Goal: Task Accomplishment & Management: Manage account settings

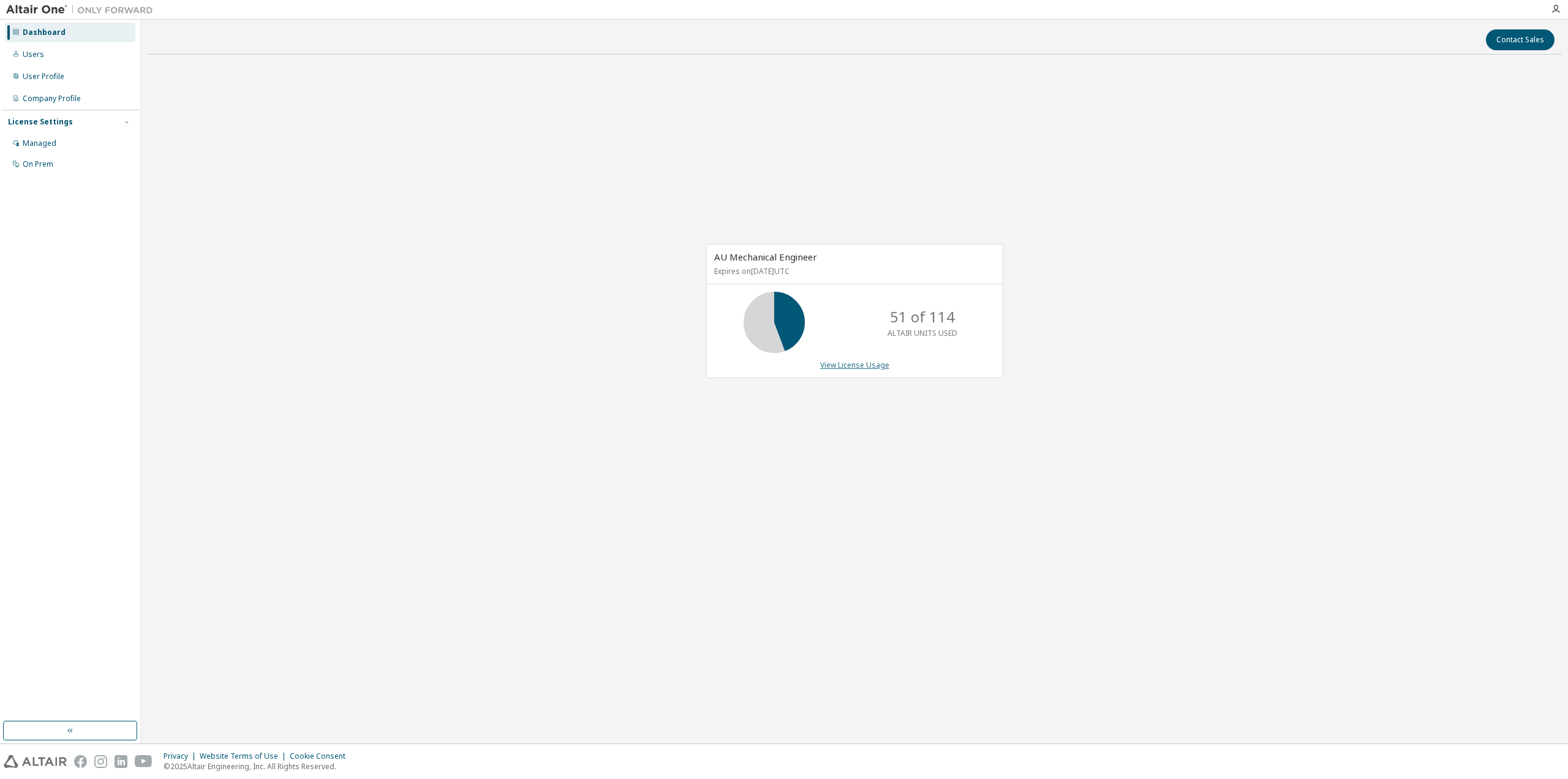
click at [882, 365] on link "View License Usage" at bounding box center [854, 365] width 69 height 11
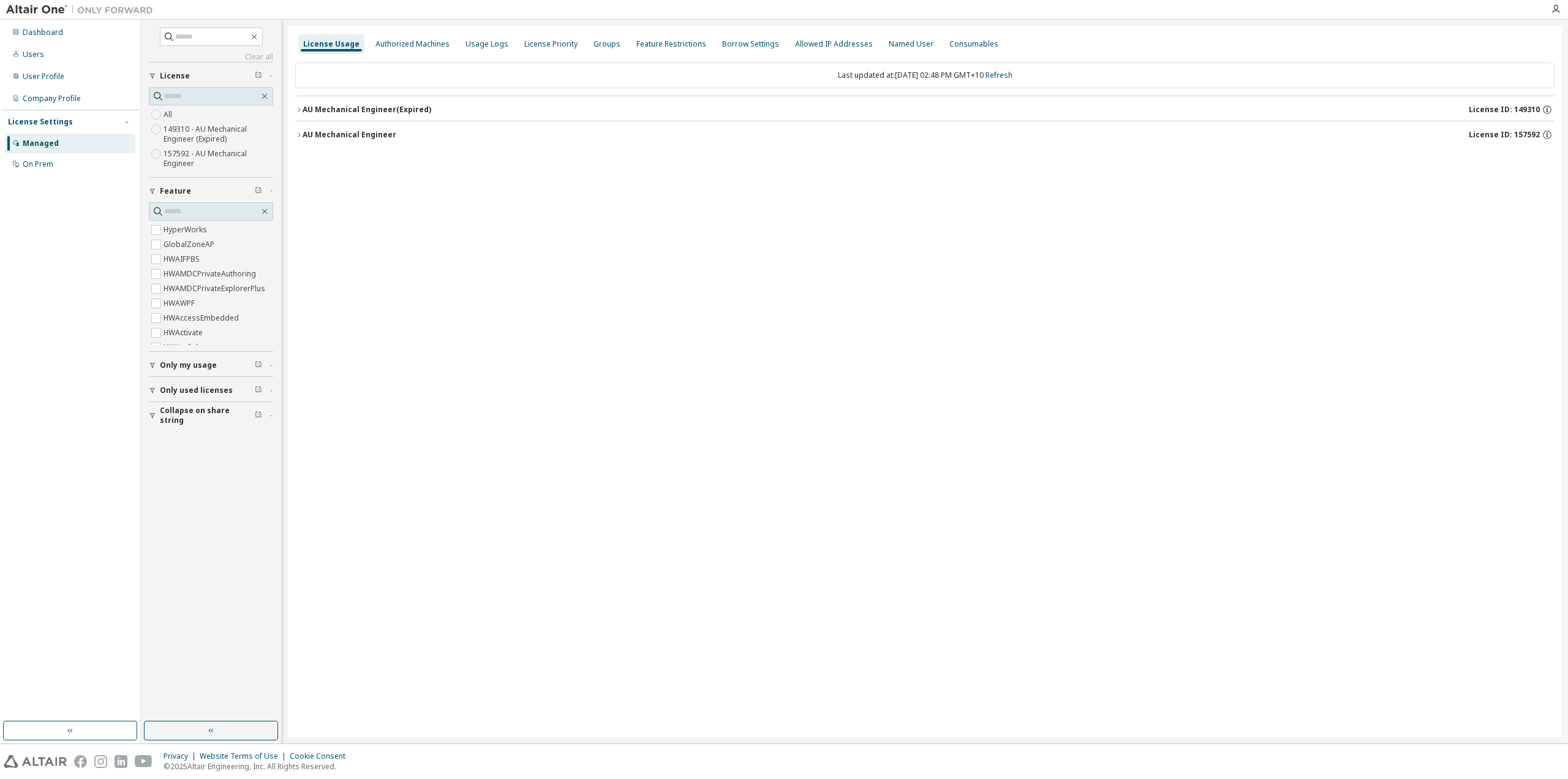
click at [477, 131] on div "AU Mechanical Engineer License ID: 157592" at bounding box center [928, 135] width 1252 height 11
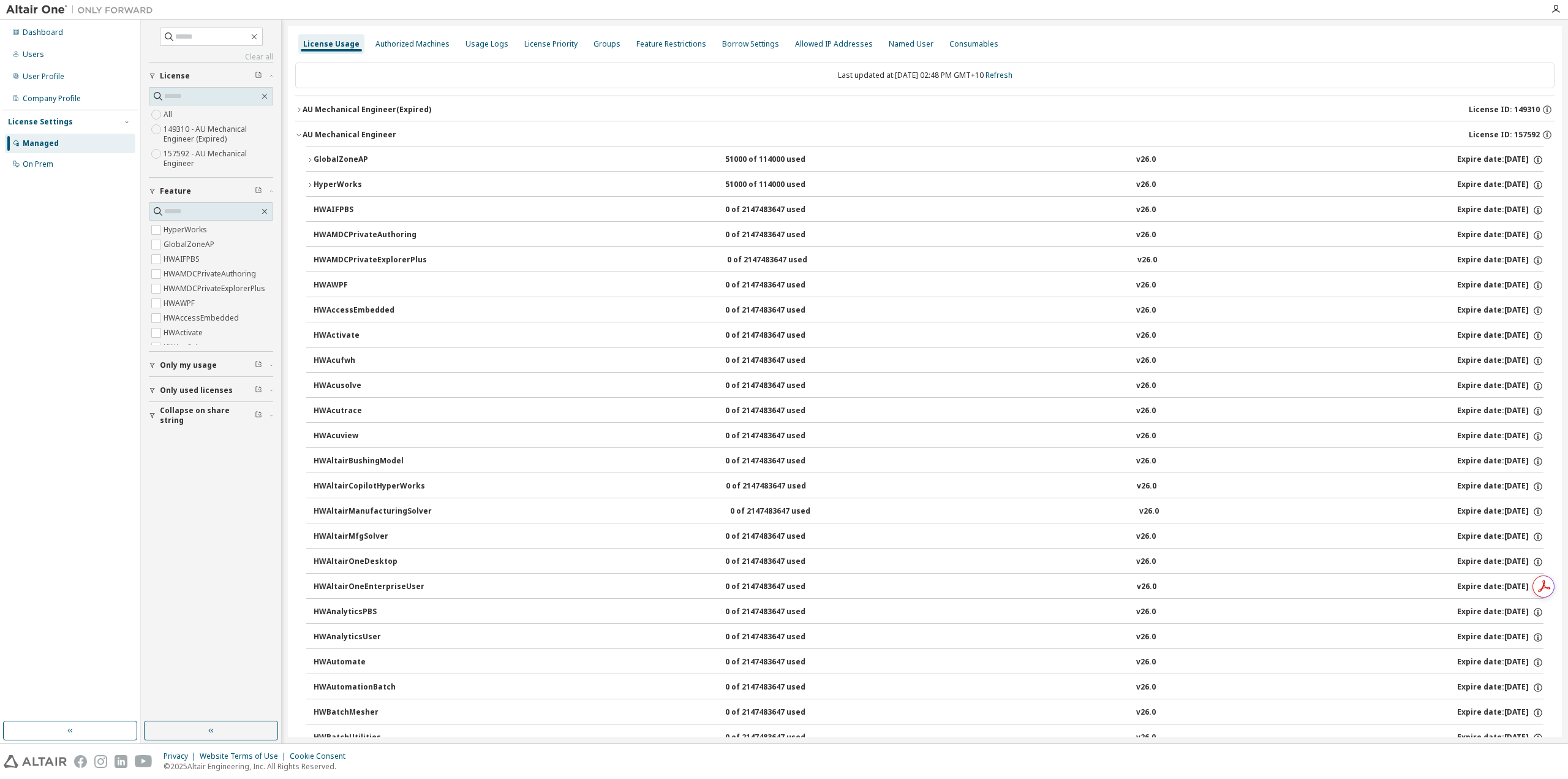
click at [429, 157] on div "GlobalZoneAP 51000 of 114000 used v26.0 Expire date: 2026-09-01" at bounding box center [929, 161] width 1230 height 11
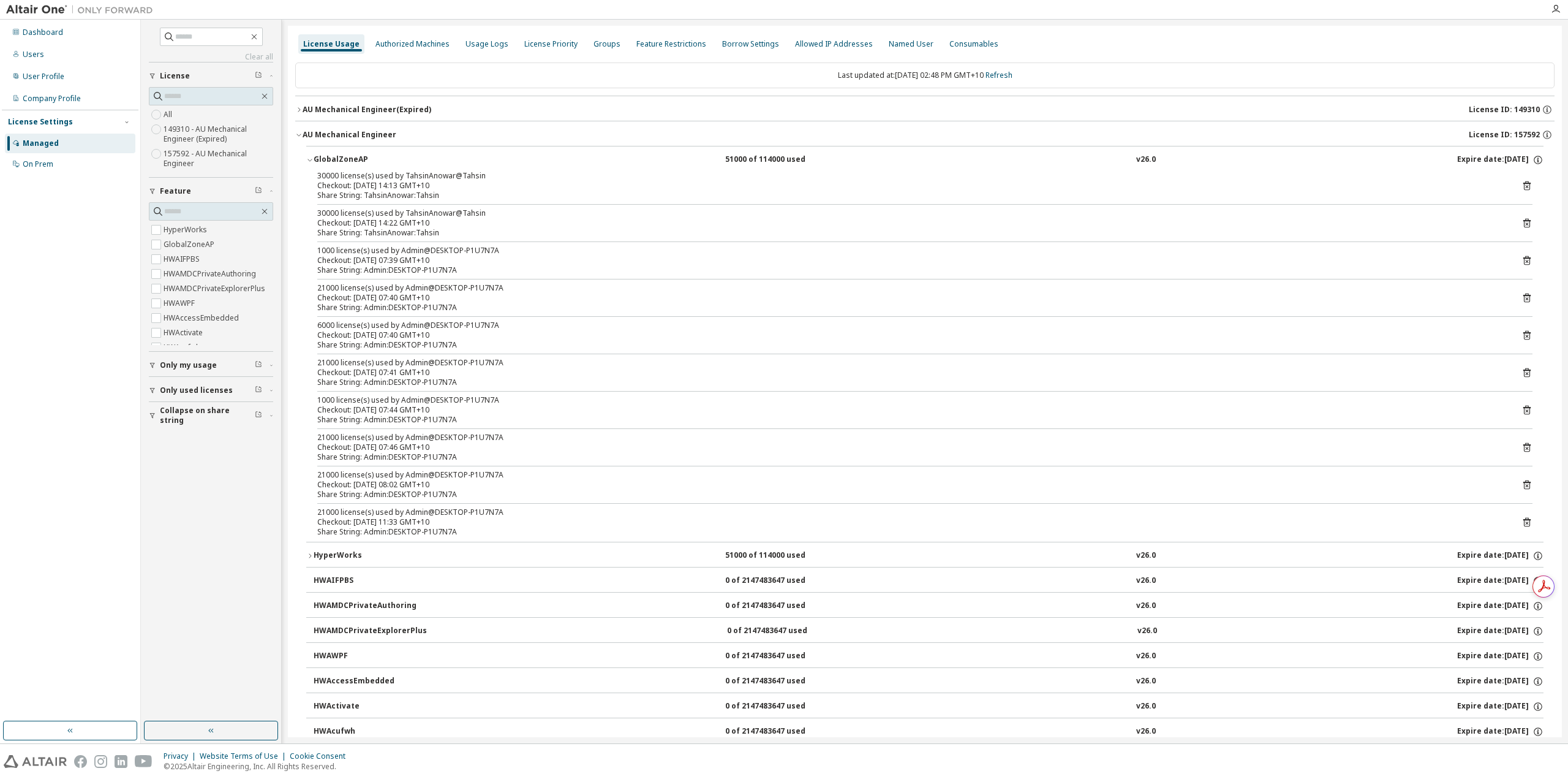
click at [392, 327] on div "6000 license(s) used by Admin@DESKTOP-P1U7N7A" at bounding box center [911, 325] width 1186 height 10
drag, startPoint x: 403, startPoint y: 327, endPoint x: 421, endPoint y: 338, distance: 21.1
click at [421, 336] on div "6000 license(s) used by Admin@DESKTOP-P1U7N7A Checkout: 2025-09-29 07:40 GMT+10" at bounding box center [911, 330] width 1186 height 19
click at [429, 348] on div "Share String: Admin:DESKTOP-P1U7N7A" at bounding box center [911, 345] width 1186 height 10
drag, startPoint x: 403, startPoint y: 323, endPoint x: 412, endPoint y: 322, distance: 9.1
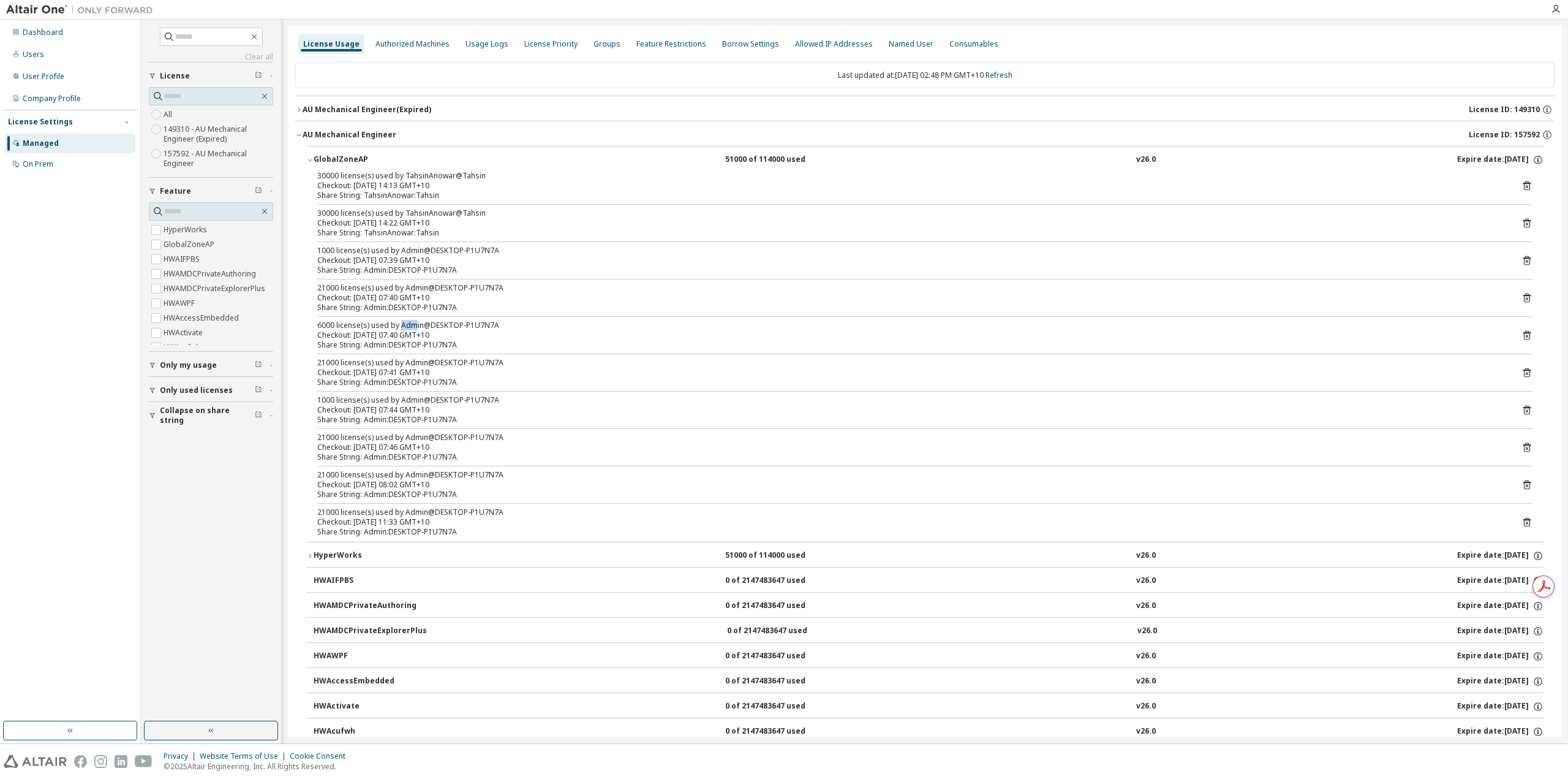
click at [413, 322] on div "6000 license(s) used by Admin@DESKTOP-P1U7N7A" at bounding box center [911, 325] width 1186 height 10
click at [336, 322] on div "6000 license(s) used by Admin@DESKTOP-P1U7N7A" at bounding box center [911, 325] width 1186 height 10
drag, startPoint x: 314, startPoint y: 323, endPoint x: 492, endPoint y: 343, distance: 179.1
click at [492, 343] on div "30000 license(s) used by TahsinAnowar@Tahsin Checkout: 2025-09-29 14:13 GMT+10 …" at bounding box center [925, 356] width 1237 height 370
click at [468, 338] on div "Checkout: [DATE] 07:40 GMT+10" at bounding box center [911, 335] width 1186 height 10
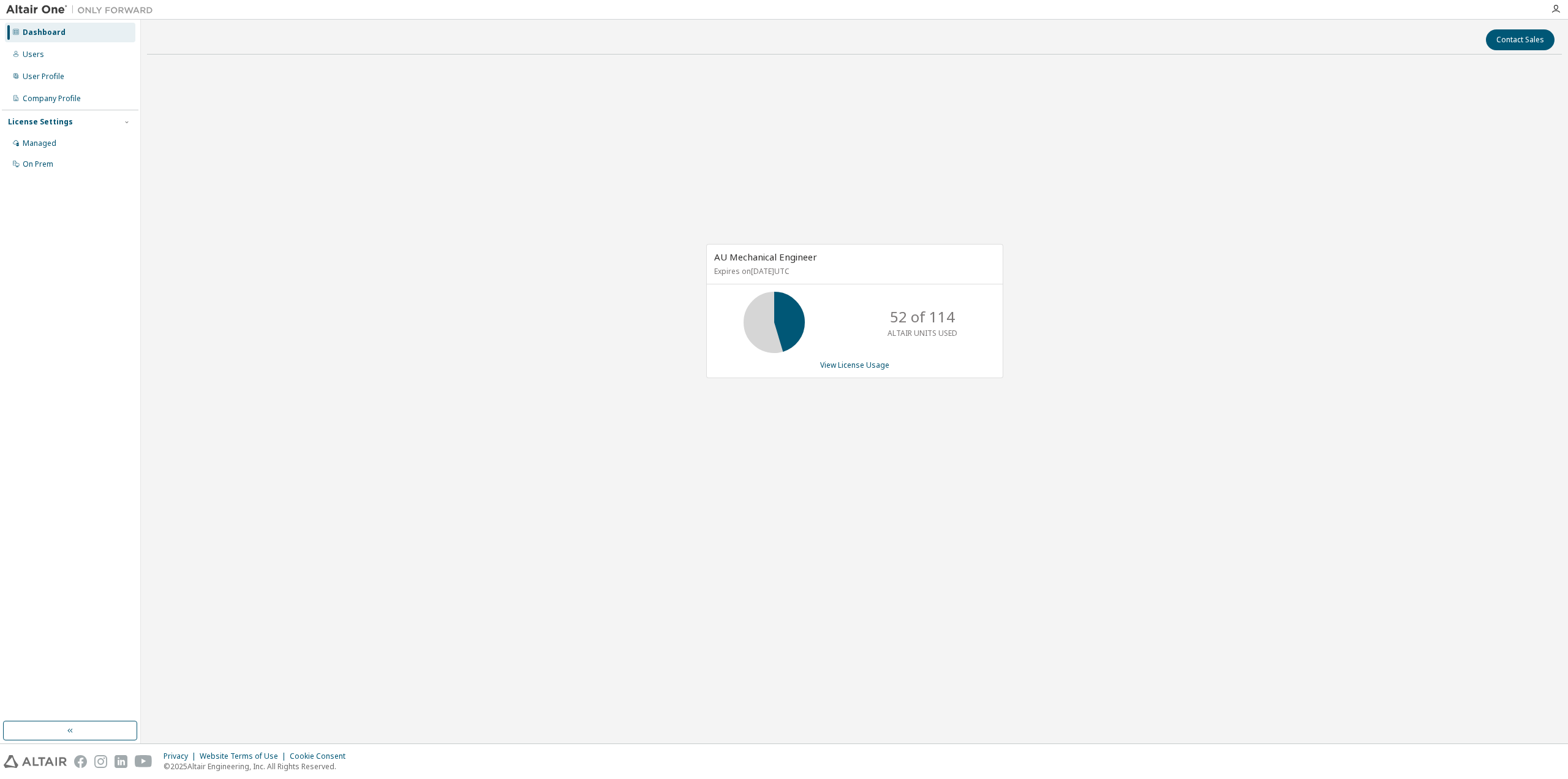
click at [858, 372] on div "AU Mechanical Engineer Expires on September 1, 2026 UTC 52 of 114 ALTAIR UNITS …" at bounding box center [855, 311] width 297 height 135
click at [865, 371] on div "AU Mechanical Engineer Expires on September 1, 2026 UTC 52 of 114 ALTAIR UNITS …" at bounding box center [855, 311] width 297 height 135
click at [867, 361] on link "View License Usage" at bounding box center [854, 365] width 69 height 11
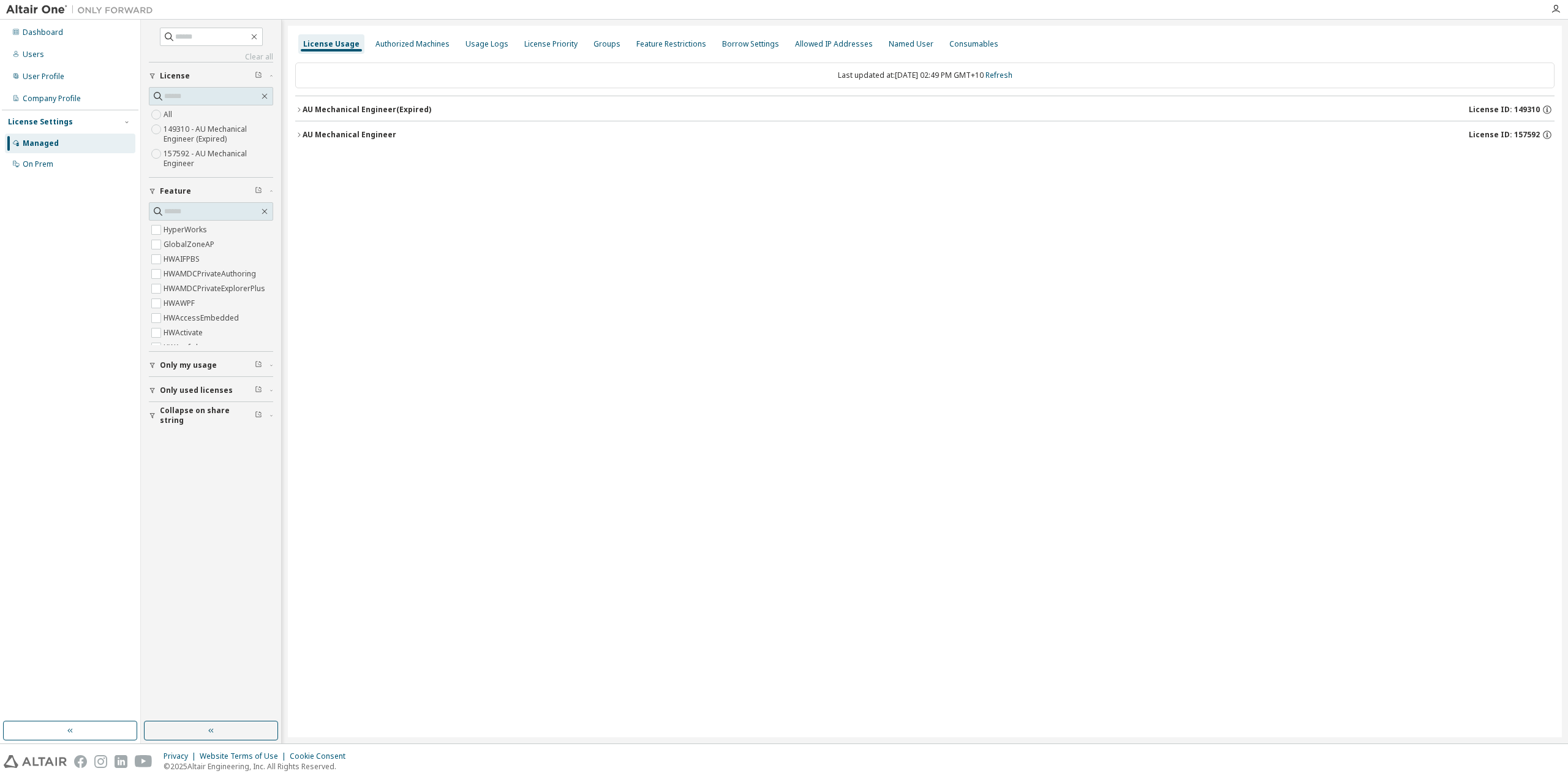
click at [412, 133] on div "AU Mechanical Engineer License ID: 157592" at bounding box center [928, 135] width 1252 height 11
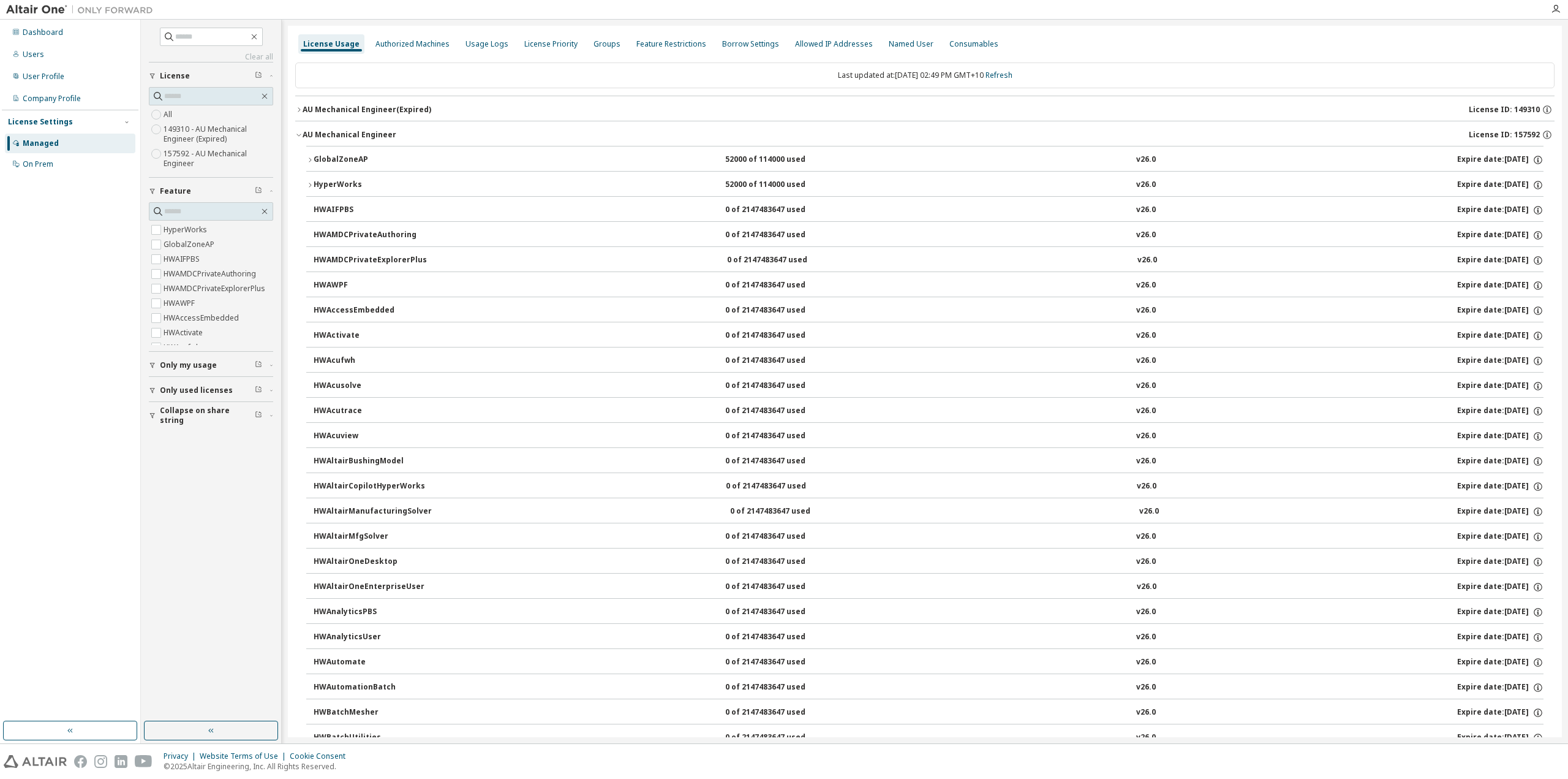
click at [385, 132] on div "AU Mechanical Engineer" at bounding box center [349, 135] width 94 height 10
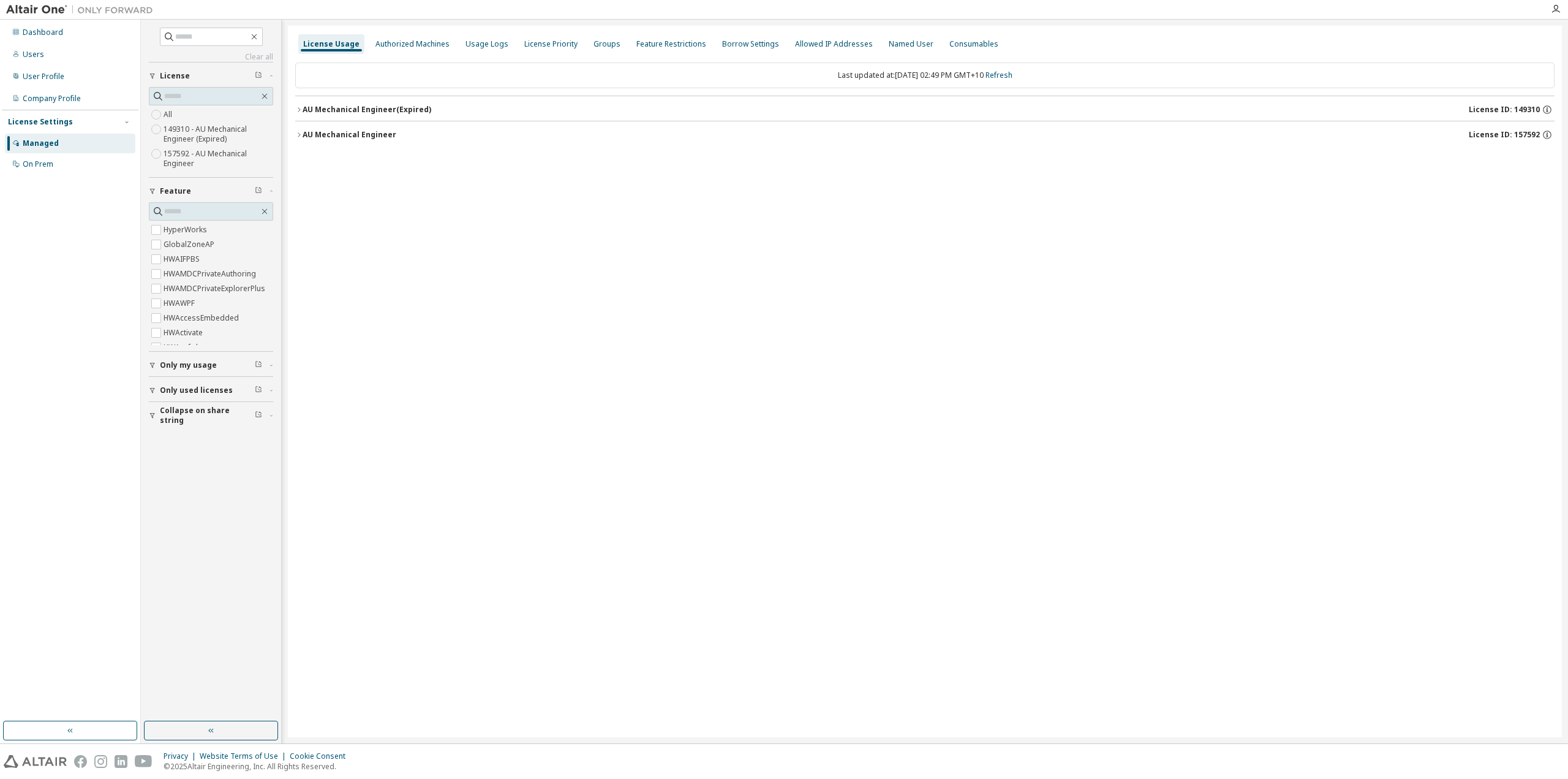
click at [385, 132] on div "AU Mechanical Engineer" at bounding box center [349, 135] width 94 height 10
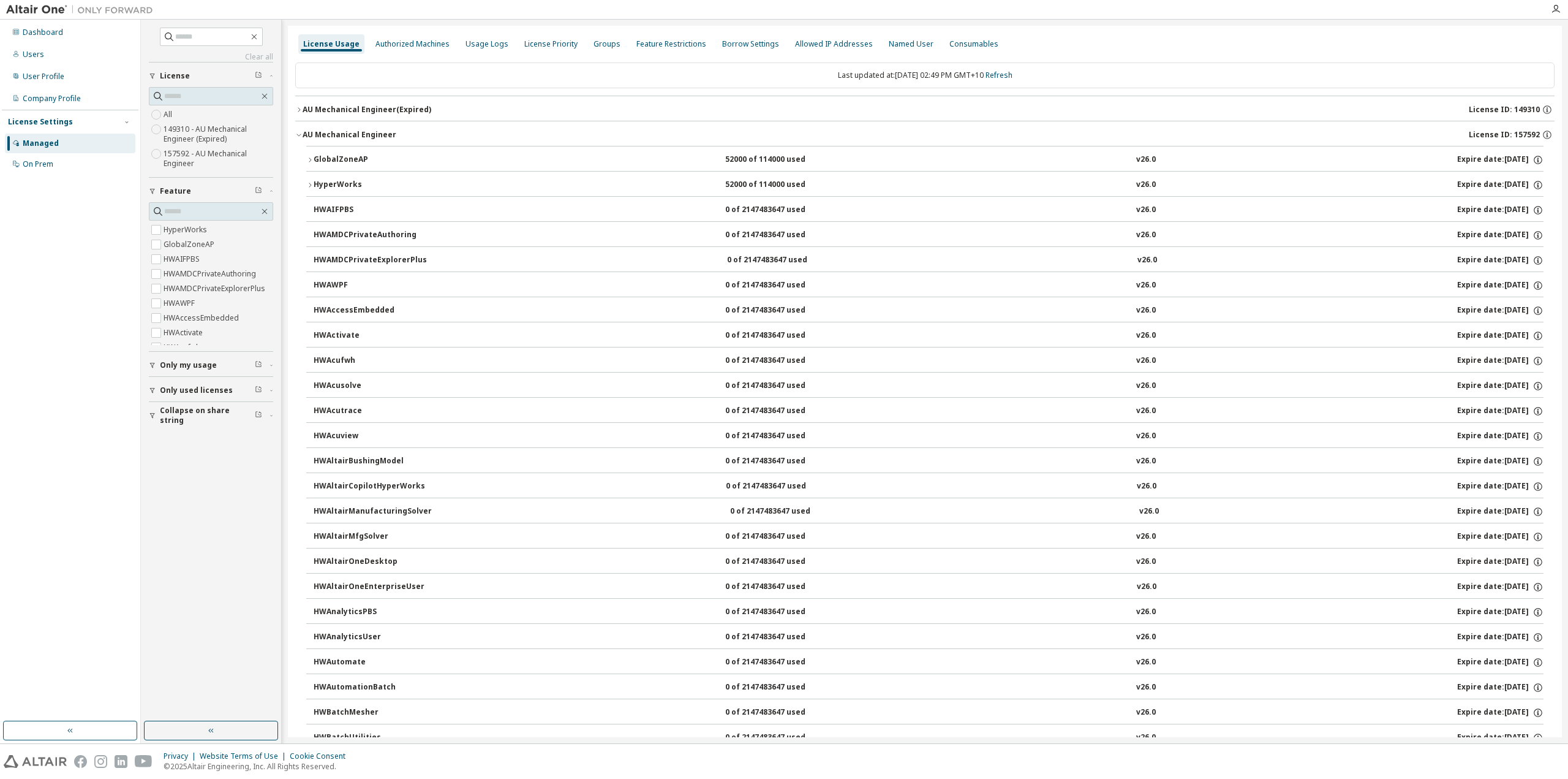
click at [397, 167] on button "GlobalZoneAP 52000 of 114000 used v26.0 Expire date: 2026-09-01" at bounding box center [925, 160] width 1237 height 27
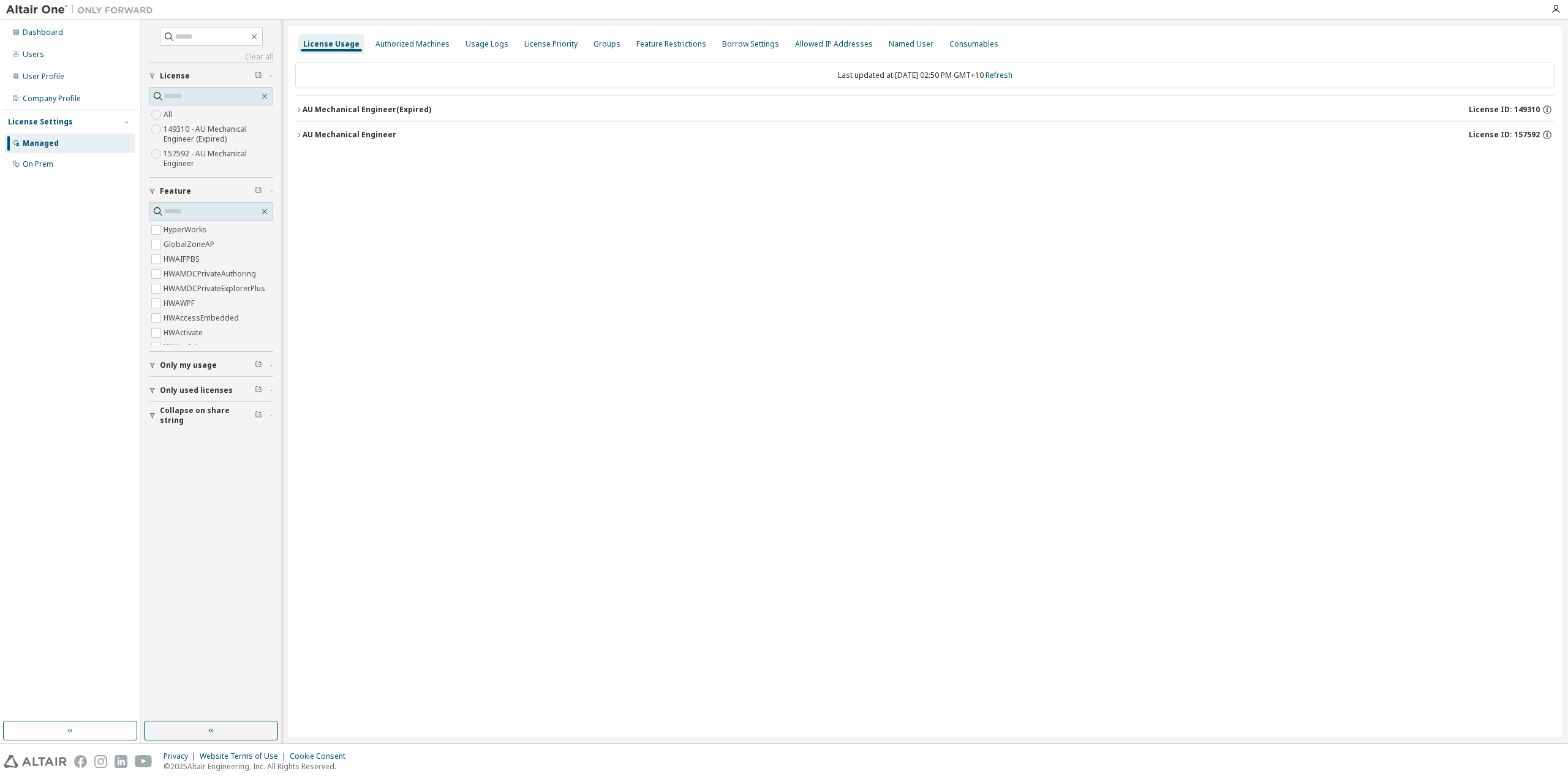
click at [357, 142] on button "AU Mechanical Engineer License ID: 157592" at bounding box center [925, 135] width 1259 height 27
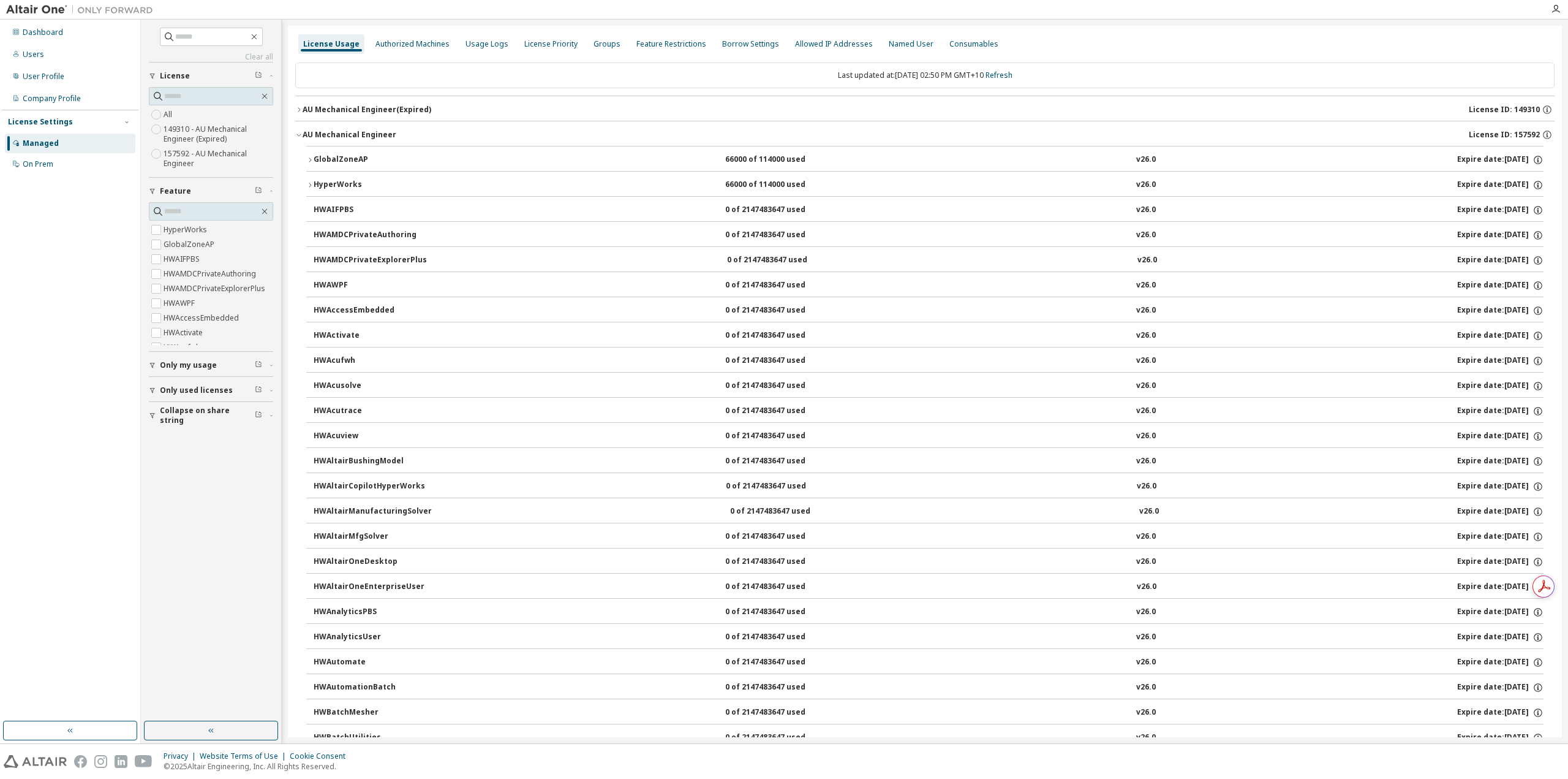
click at [369, 161] on div "GlobalZoneAP" at bounding box center [369, 161] width 110 height 11
